Goal: Find specific page/section: Find specific page/section

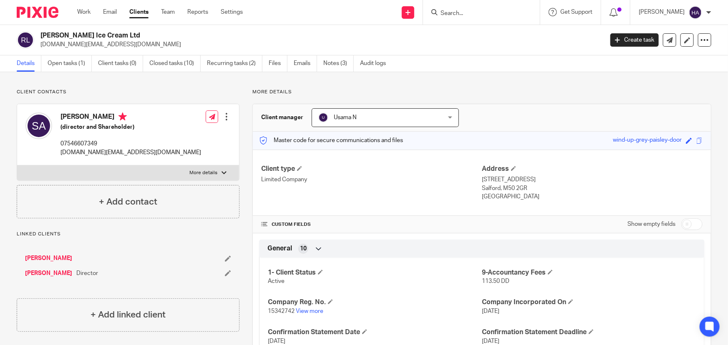
click at [467, 16] on input "Search" at bounding box center [477, 14] width 75 height 8
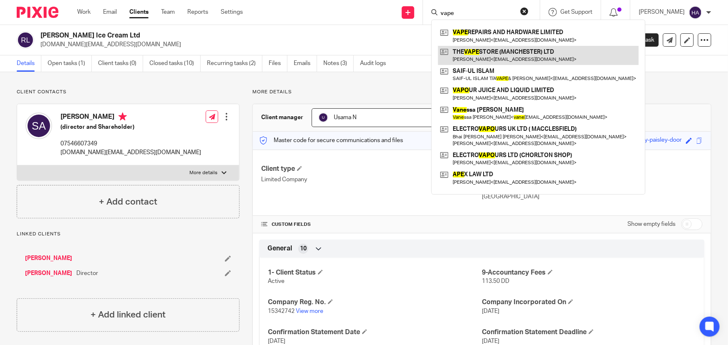
type input "vape"
click at [502, 56] on link at bounding box center [538, 55] width 201 height 19
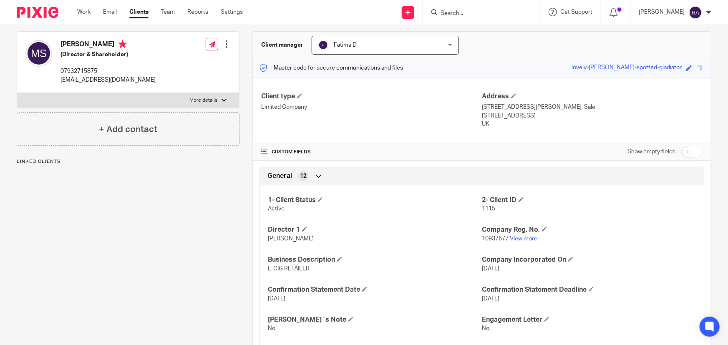
scroll to position [75, 0]
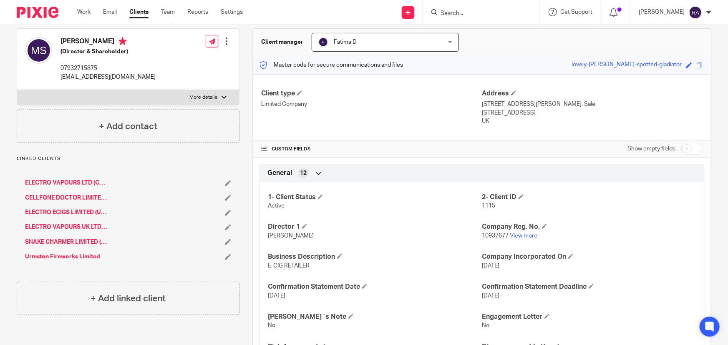
click at [61, 183] on link "ELECTRO VAPOURS LTD (CHORLTON SHOP)" at bounding box center [66, 183] width 83 height 8
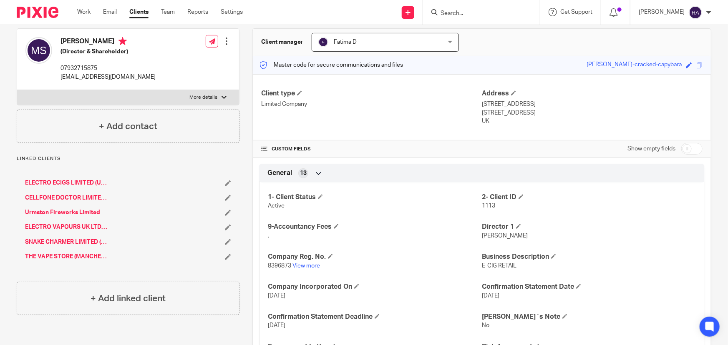
scroll to position [38, 0]
